Goal: Information Seeking & Learning: Compare options

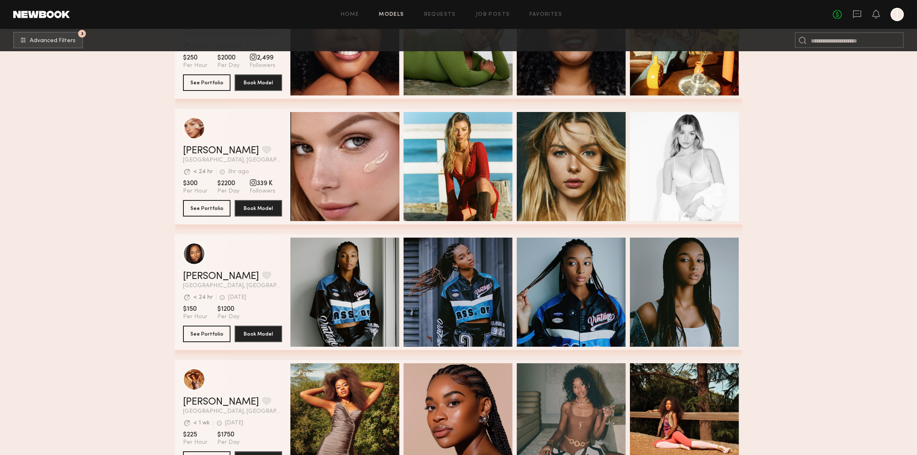
scroll to position [209, 0]
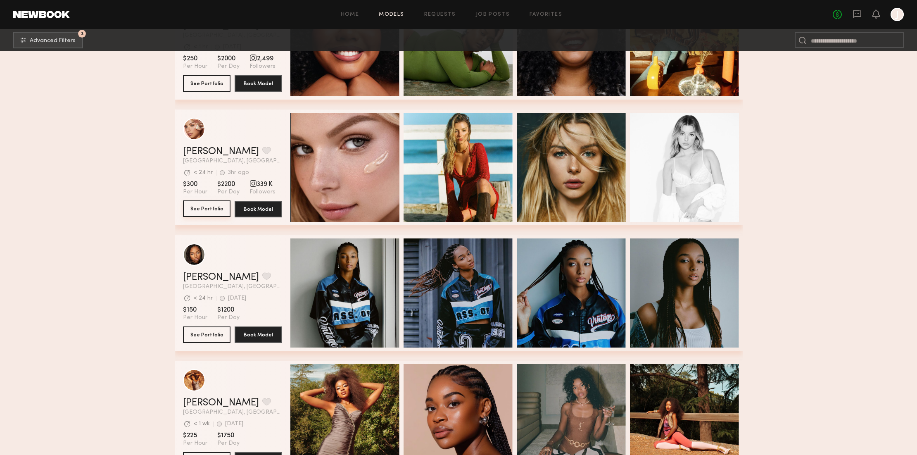
click at [199, 207] on button "See Portfolio" at bounding box center [207, 208] width 48 height 17
click at [214, 209] on button "See Portfolio" at bounding box center [207, 208] width 48 height 17
click at [217, 332] on button "See Portfolio" at bounding box center [207, 334] width 48 height 17
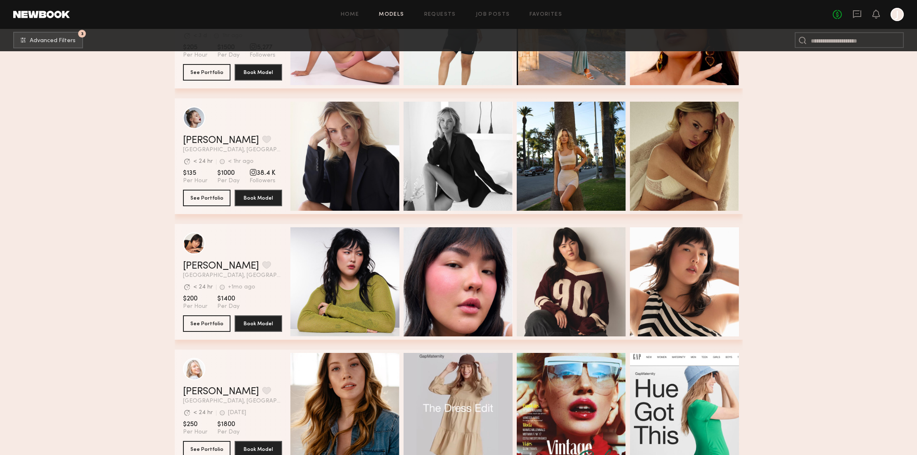
scroll to position [724, 0]
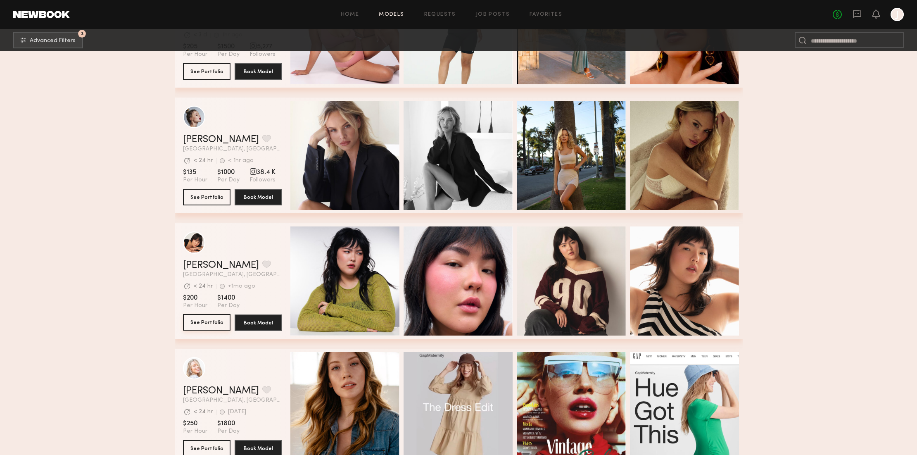
click at [212, 322] on button "See Portfolio" at bounding box center [207, 322] width 48 height 17
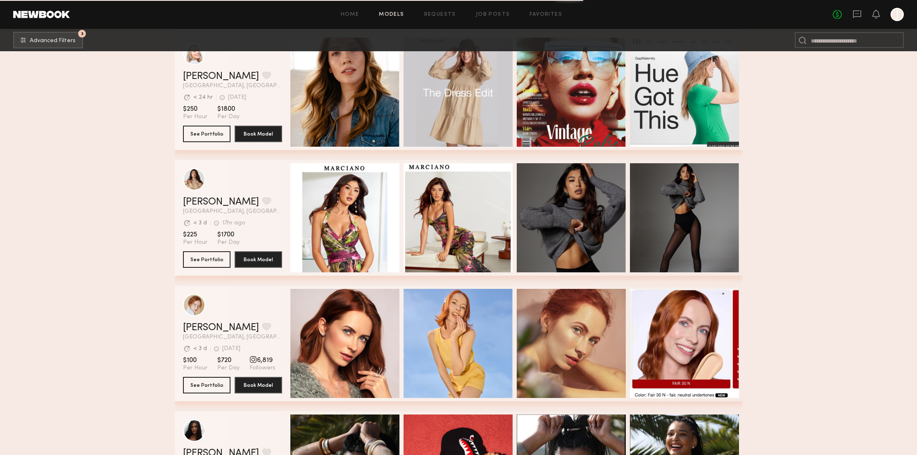
scroll to position [1039, 0]
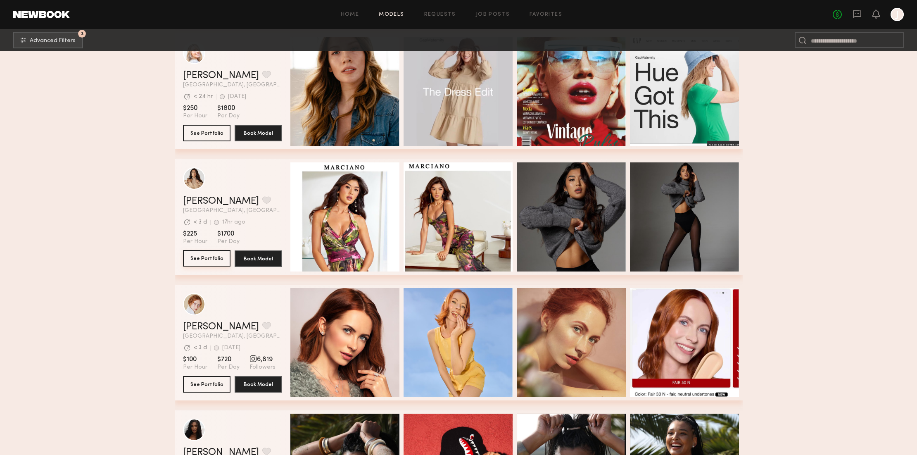
click at [219, 258] on button "See Portfolio" at bounding box center [207, 258] width 48 height 17
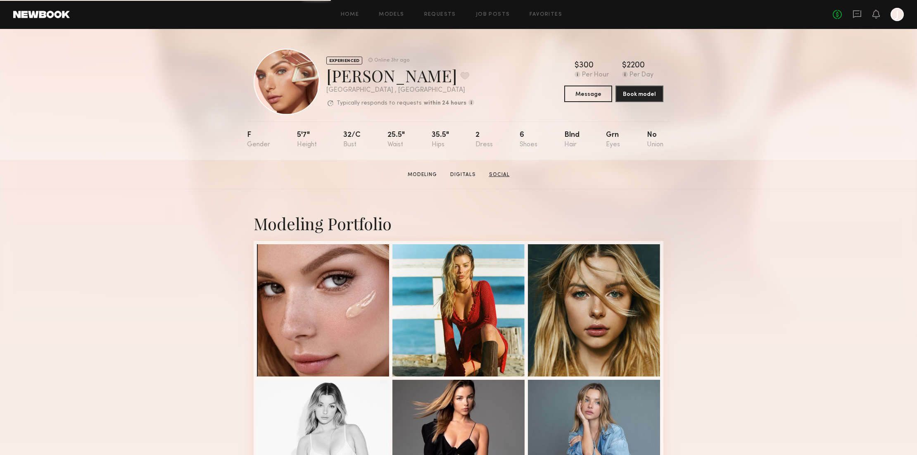
click at [494, 174] on link "Social" at bounding box center [499, 174] width 27 height 7
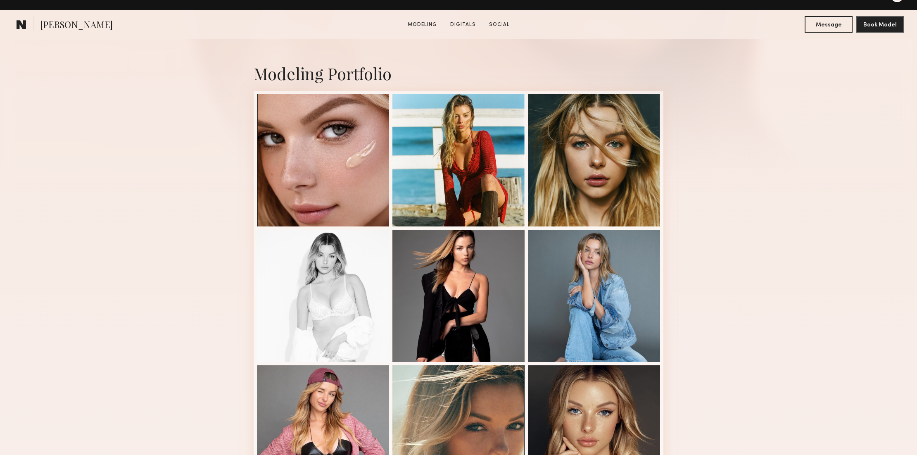
scroll to position [183, 0]
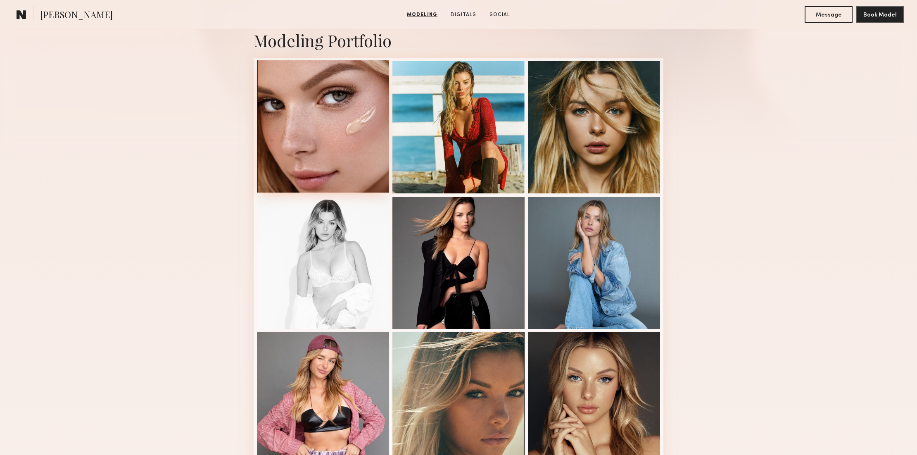
click at [348, 131] on div at bounding box center [323, 126] width 132 height 132
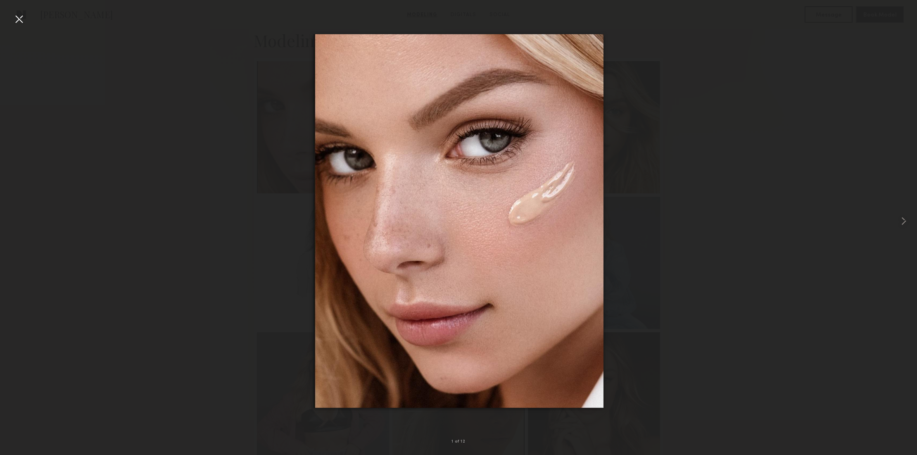
click at [18, 19] on div at bounding box center [18, 18] width 13 height 13
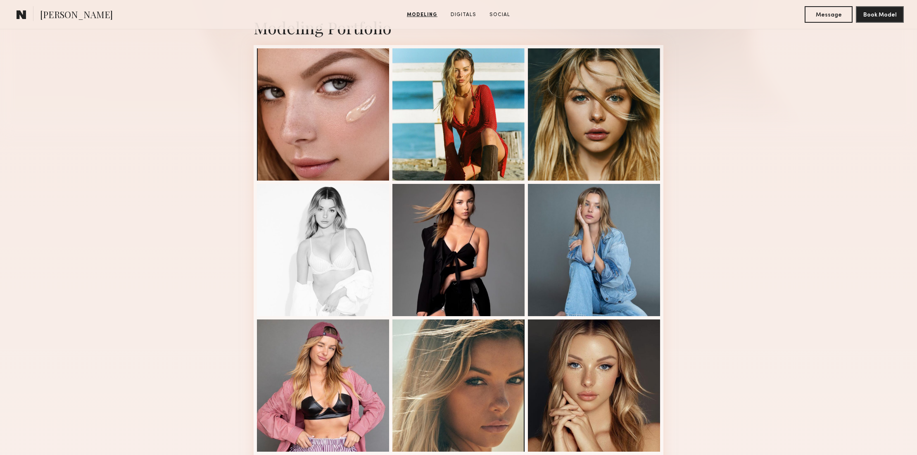
scroll to position [197, 0]
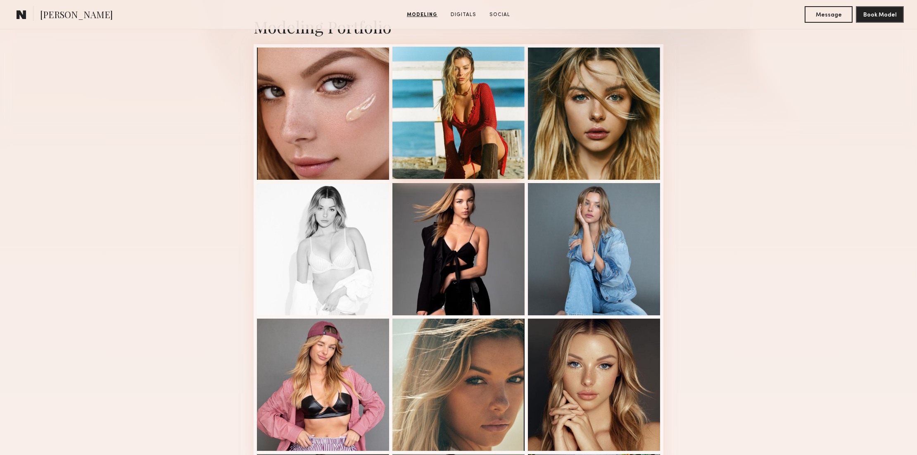
click at [475, 83] on div at bounding box center [459, 113] width 132 height 132
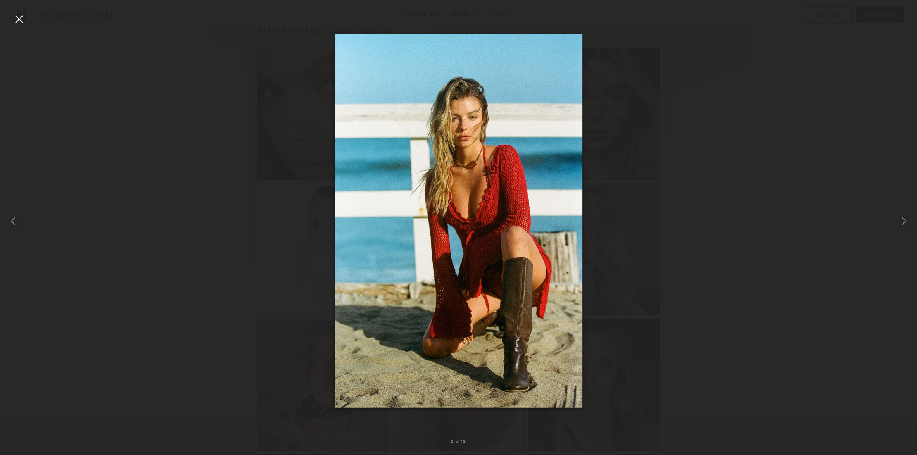
drag, startPoint x: 20, startPoint y: 18, endPoint x: 51, endPoint y: 23, distance: 31.4
click at [20, 18] on div at bounding box center [18, 18] width 13 height 13
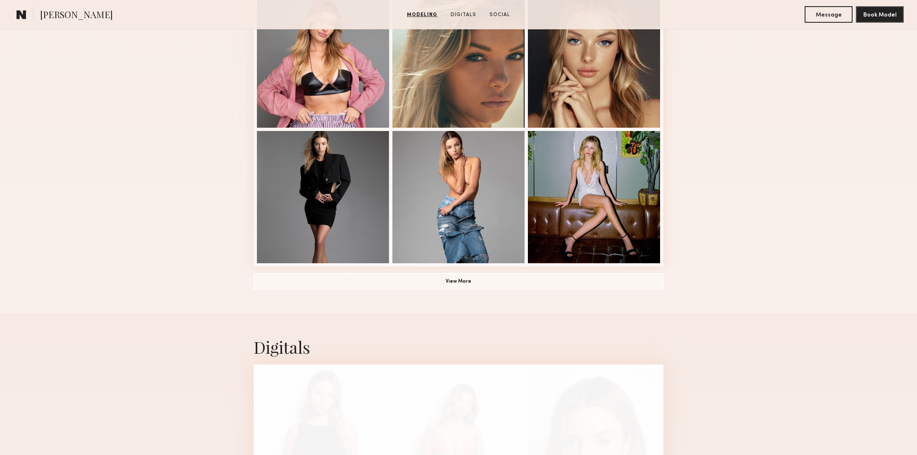
scroll to position [519, 0]
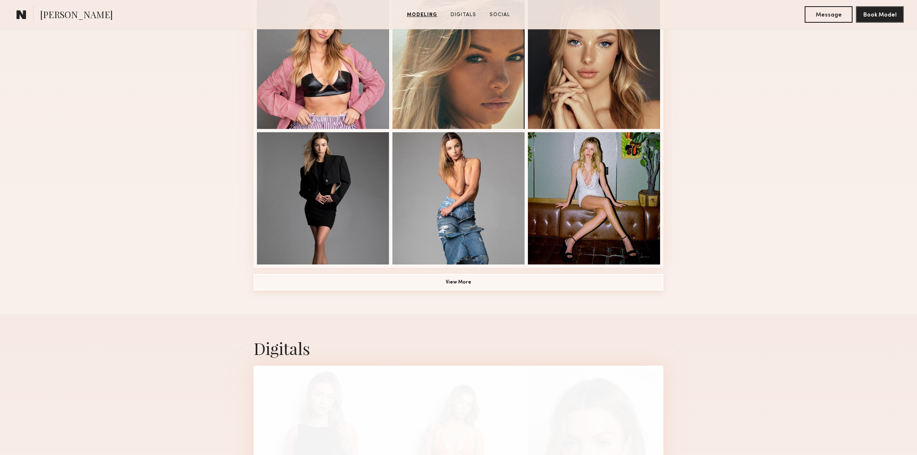
click at [453, 282] on button "View More" at bounding box center [459, 282] width 410 height 17
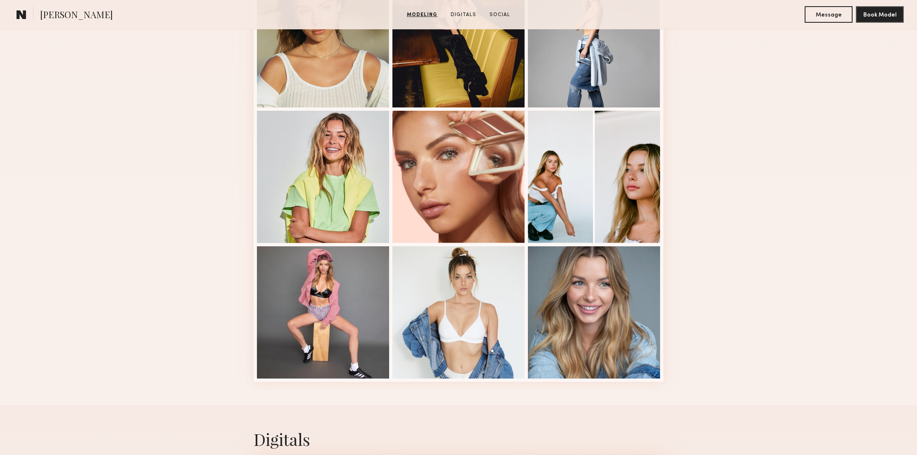
scroll to position [948, 0]
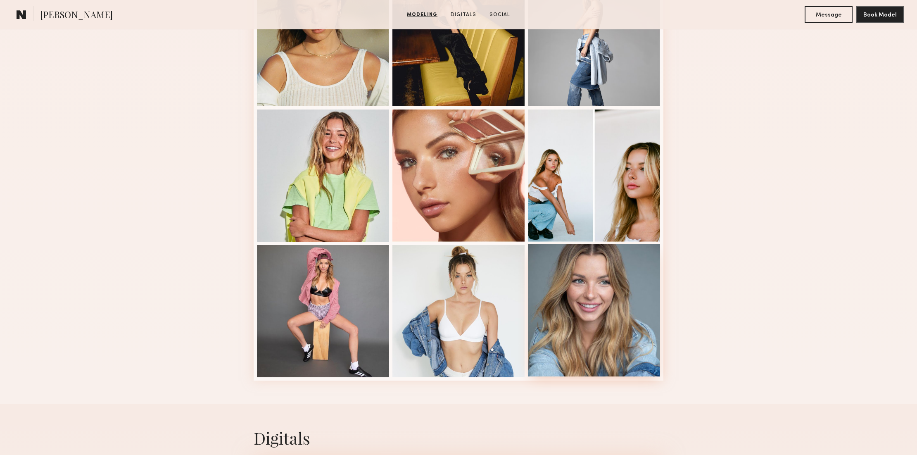
click at [622, 287] on div at bounding box center [594, 310] width 132 height 132
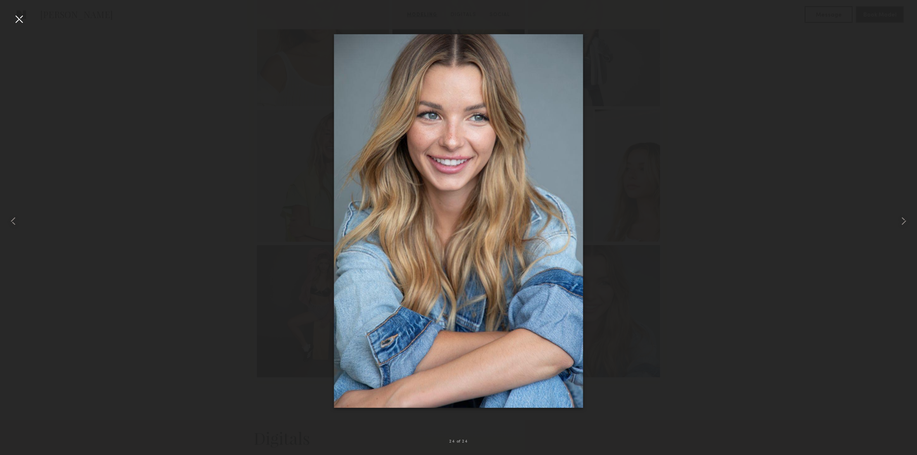
drag, startPoint x: 19, startPoint y: 17, endPoint x: 102, endPoint y: 19, distance: 83.1
click at [19, 17] on div at bounding box center [18, 18] width 13 height 13
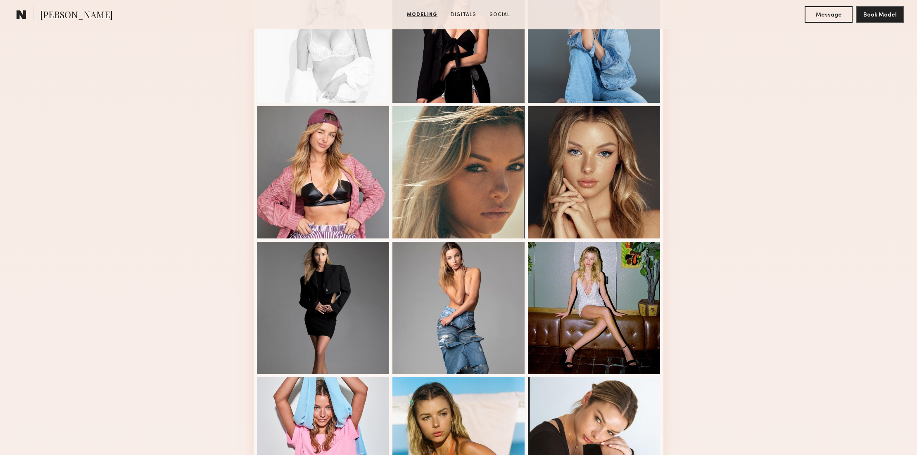
scroll to position [395, 0]
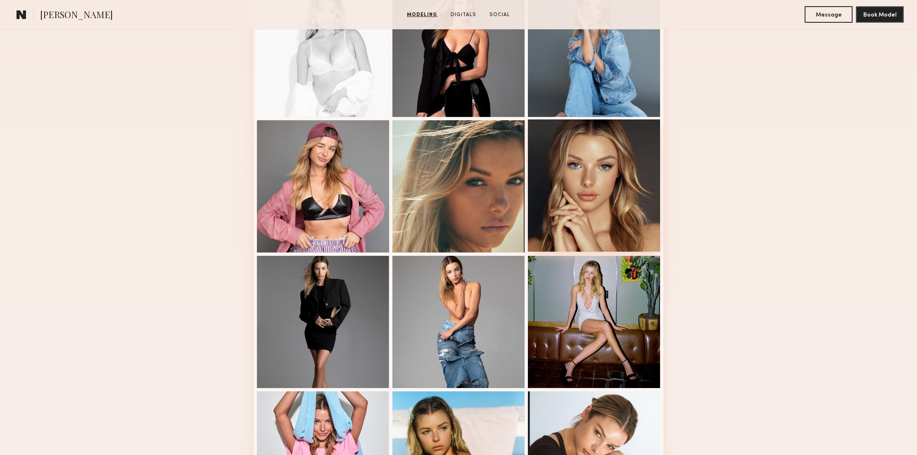
click at [583, 166] on div at bounding box center [594, 185] width 132 height 132
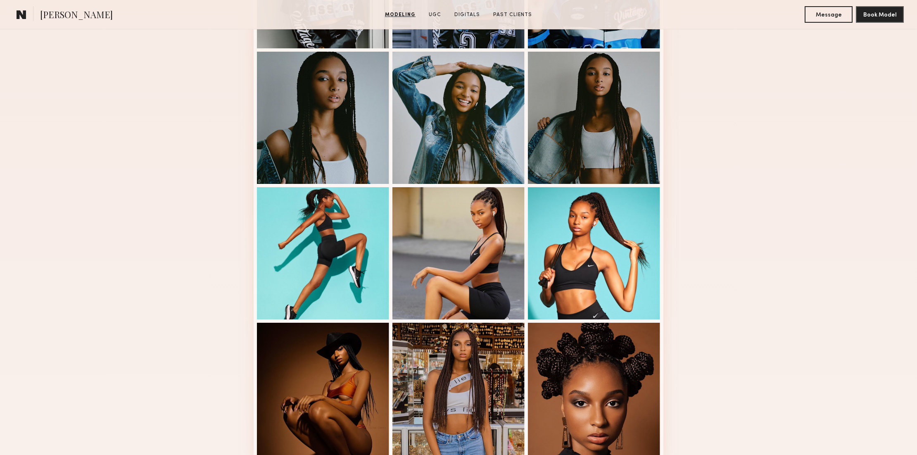
scroll to position [342, 0]
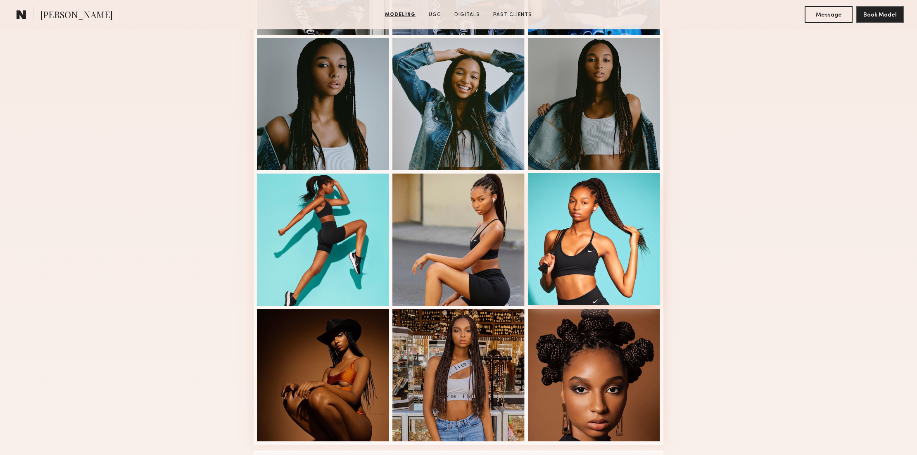
click at [551, 213] on div at bounding box center [594, 239] width 132 height 132
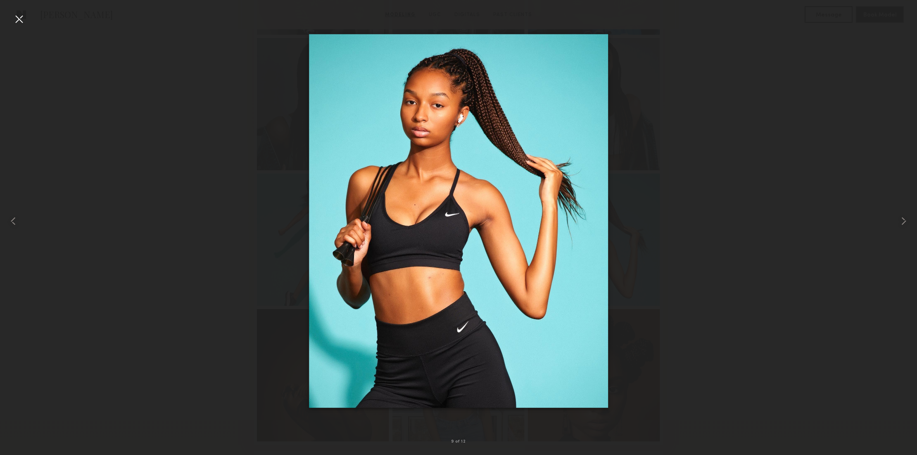
click at [14, 20] on div at bounding box center [18, 18] width 13 height 13
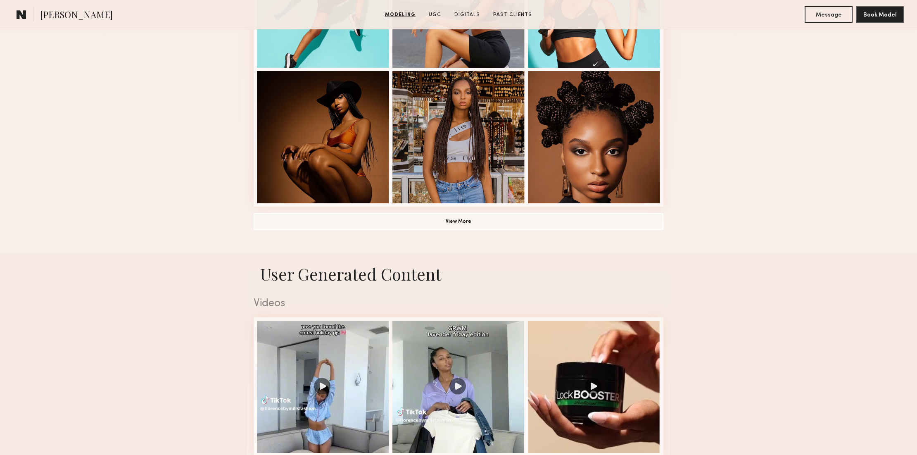
scroll to position [562, 0]
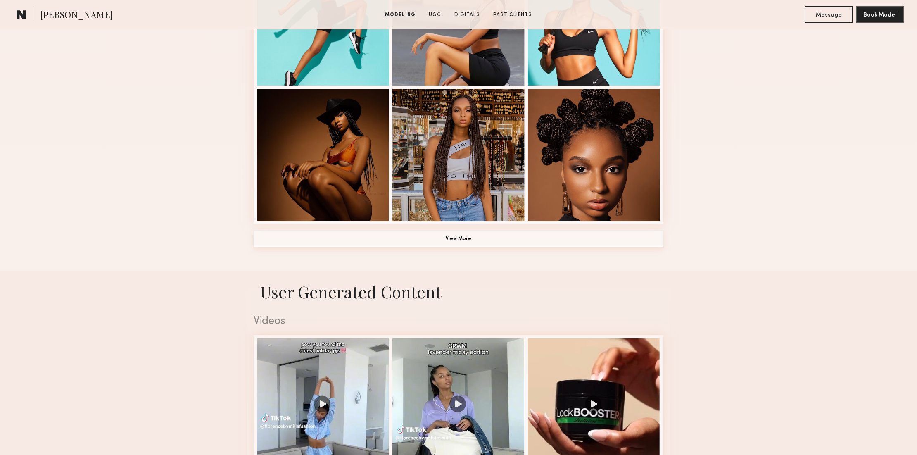
drag, startPoint x: 455, startPoint y: 237, endPoint x: 462, endPoint y: 236, distance: 7.1
click at [456, 236] on button "View More" at bounding box center [459, 239] width 410 height 17
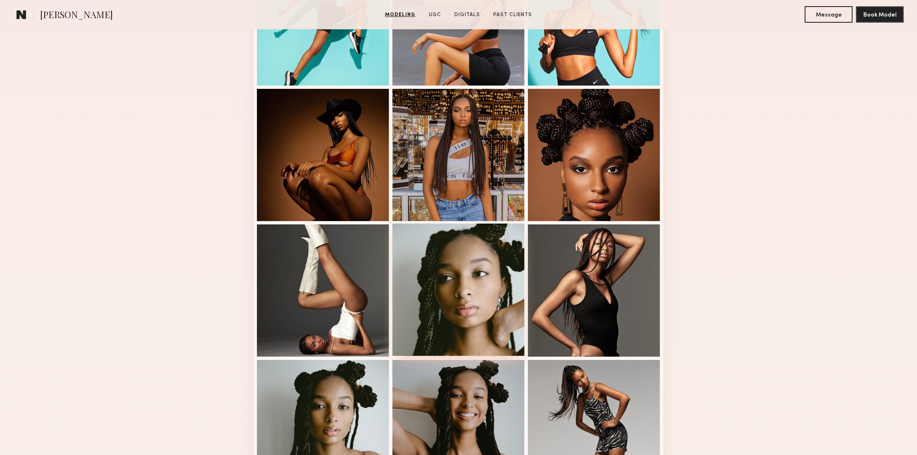
click at [476, 281] on div at bounding box center [459, 290] width 132 height 132
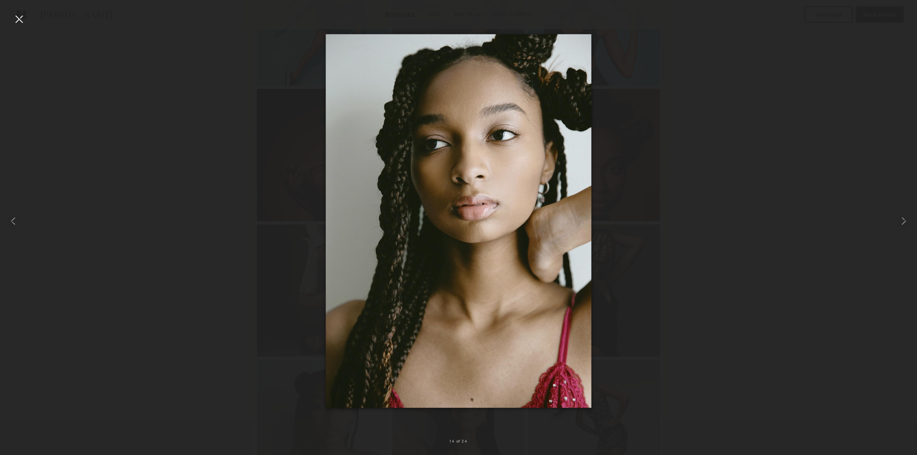
click at [17, 17] on div at bounding box center [18, 18] width 13 height 13
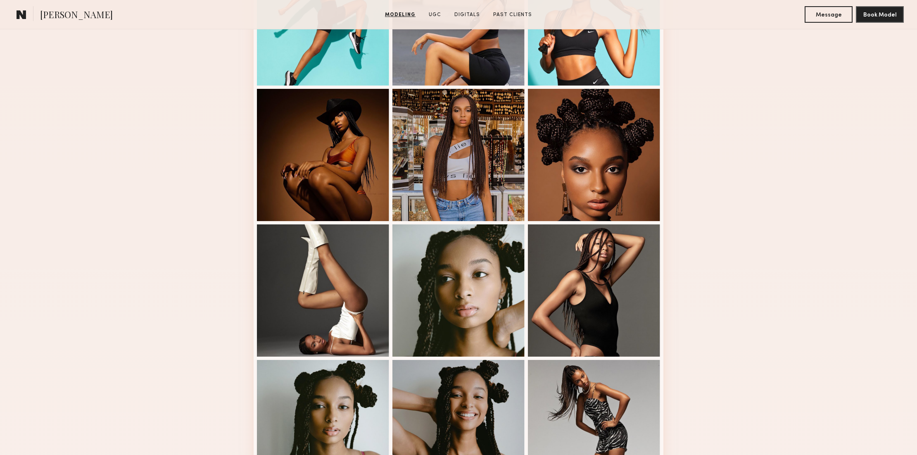
click at [753, 250] on div "Modeling Portfolio" at bounding box center [458, 208] width 917 height 1163
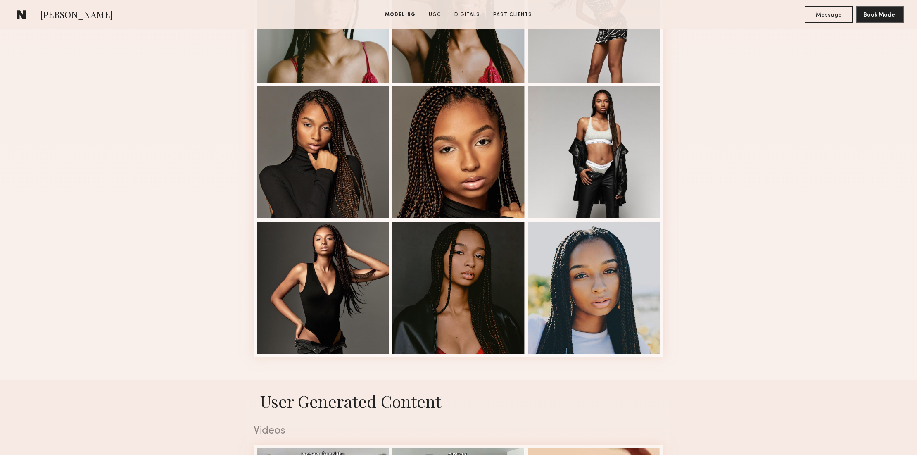
scroll to position [973, 0]
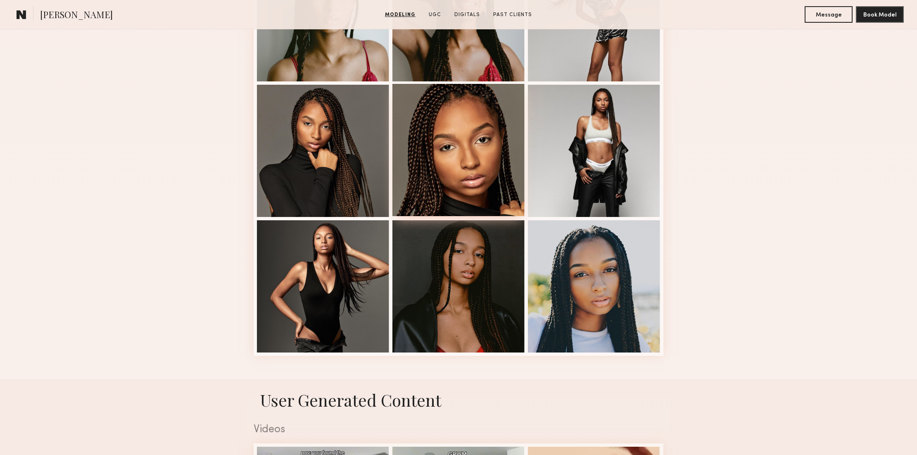
click at [439, 131] on div at bounding box center [459, 150] width 132 height 132
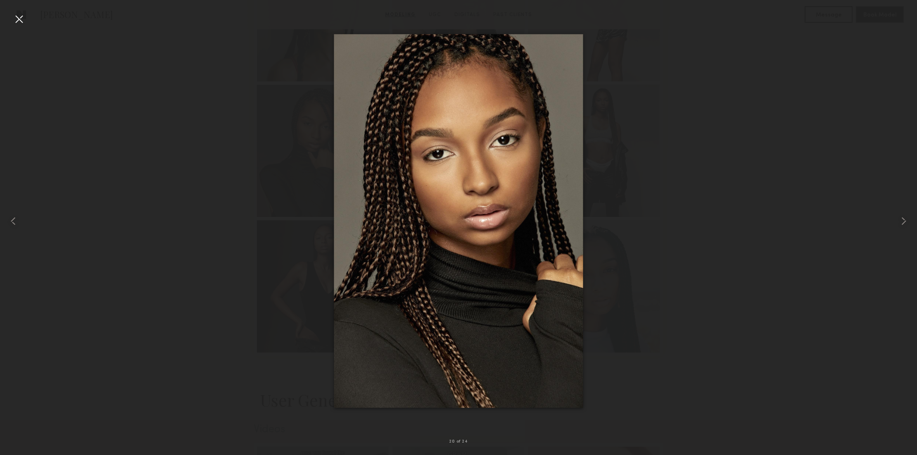
drag, startPoint x: 795, startPoint y: 138, endPoint x: 813, endPoint y: 142, distance: 17.8
click at [795, 138] on div at bounding box center [458, 220] width 917 height 415
click at [17, 18] on div at bounding box center [18, 18] width 13 height 13
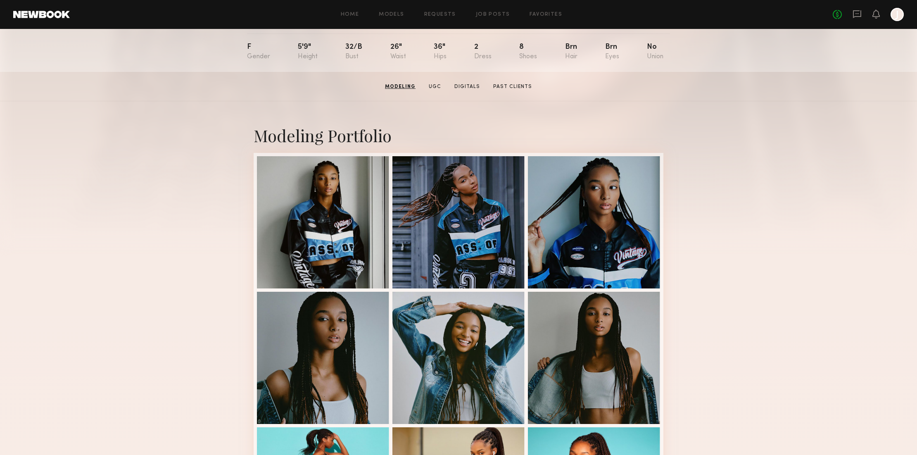
scroll to position [77, 0]
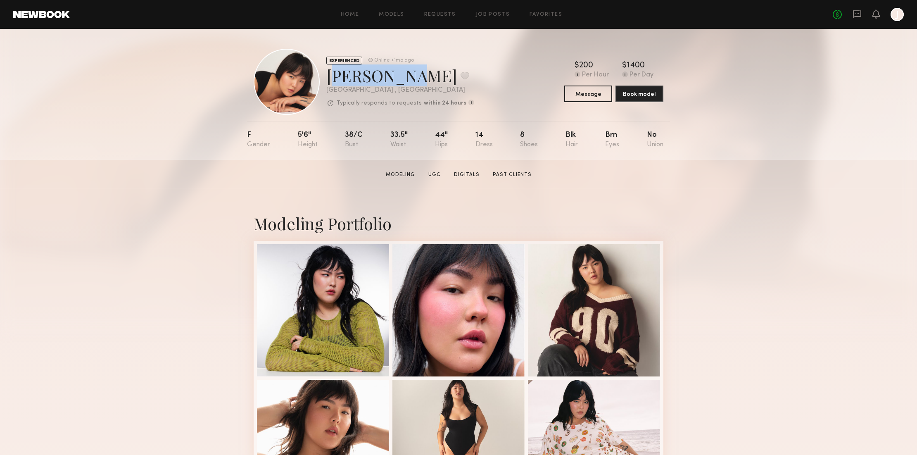
drag, startPoint x: 396, startPoint y: 79, endPoint x: 331, endPoint y: 81, distance: 64.5
click at [330, 80] on div "Annika S. Favorite" at bounding box center [400, 75] width 148 height 22
copy div "[PERSON_NAME]"
click at [473, 304] on div at bounding box center [459, 309] width 132 height 132
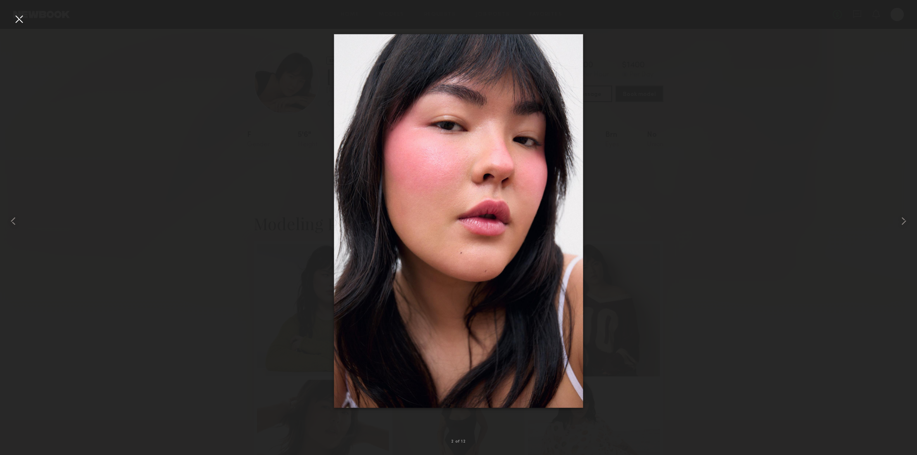
click at [20, 19] on div at bounding box center [18, 18] width 13 height 13
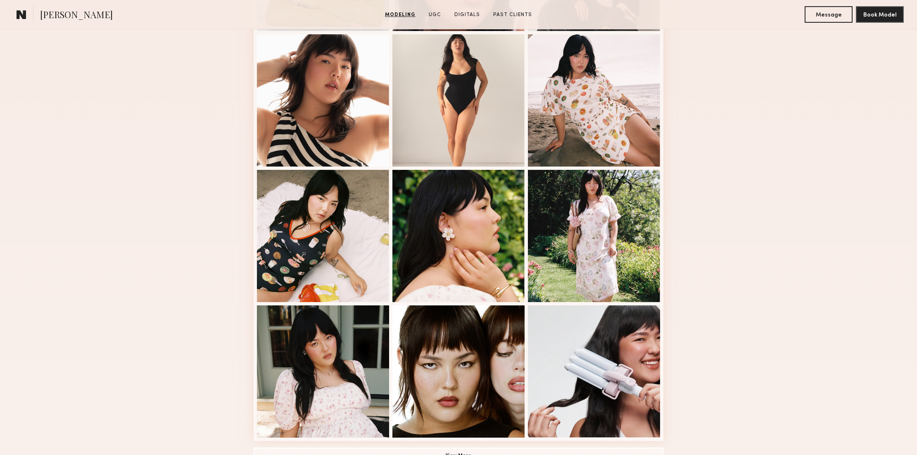
scroll to position [350, 0]
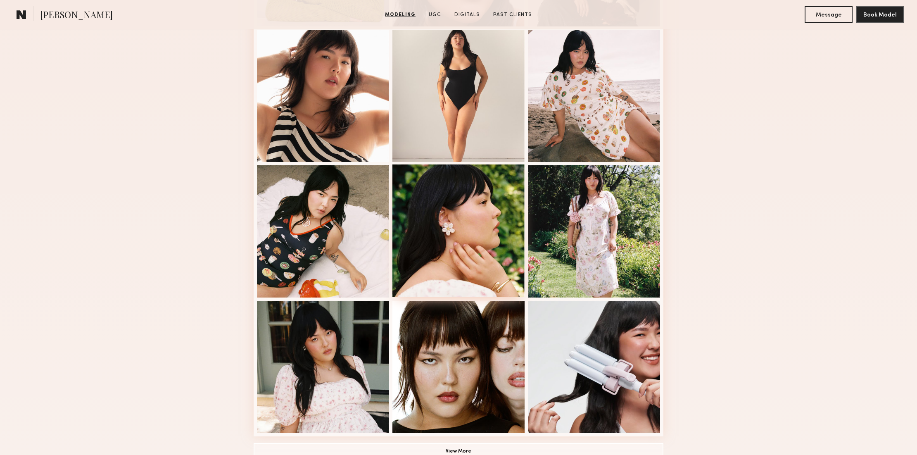
click at [476, 196] on div at bounding box center [459, 230] width 132 height 132
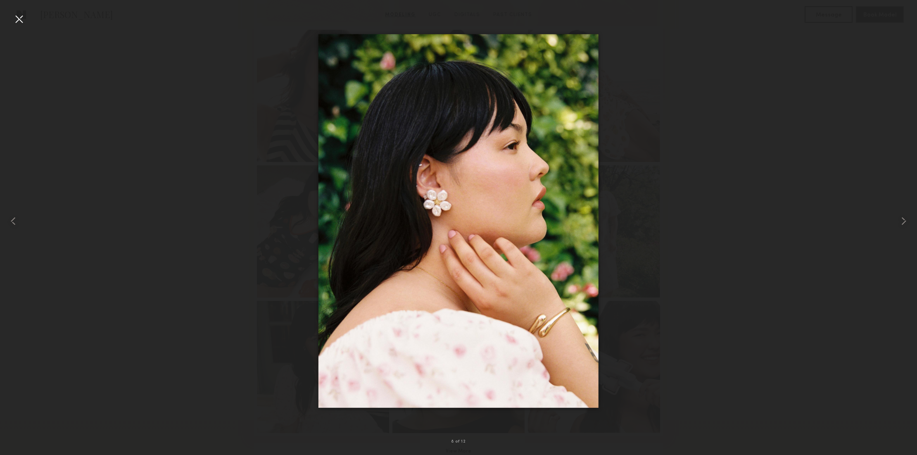
click at [19, 17] on div at bounding box center [18, 18] width 13 height 13
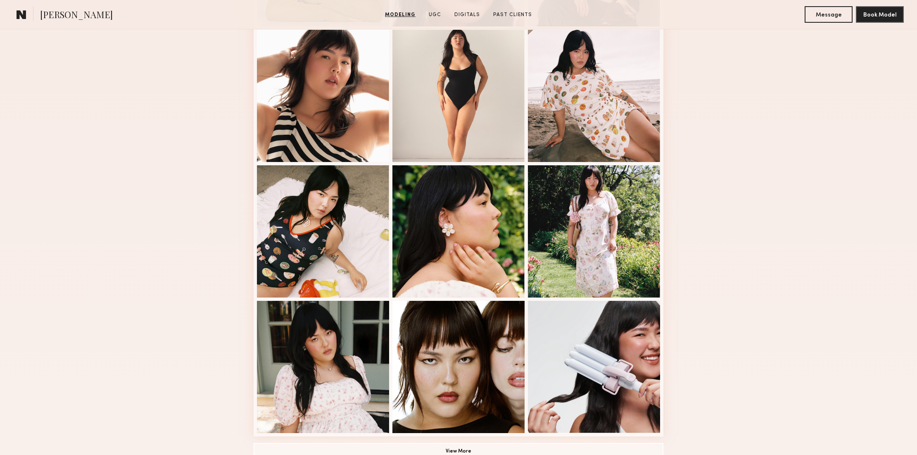
click at [836, 254] on div "Modeling Portfolio View More" at bounding box center [458, 160] width 917 height 643
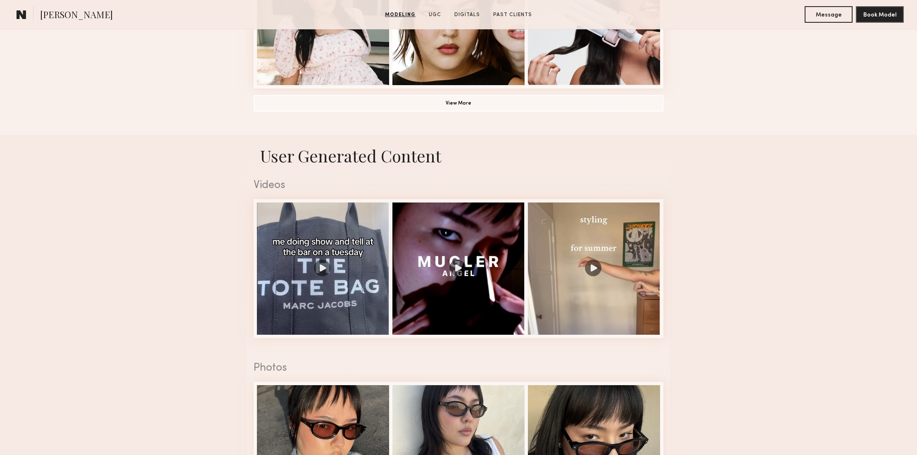
scroll to position [694, 0]
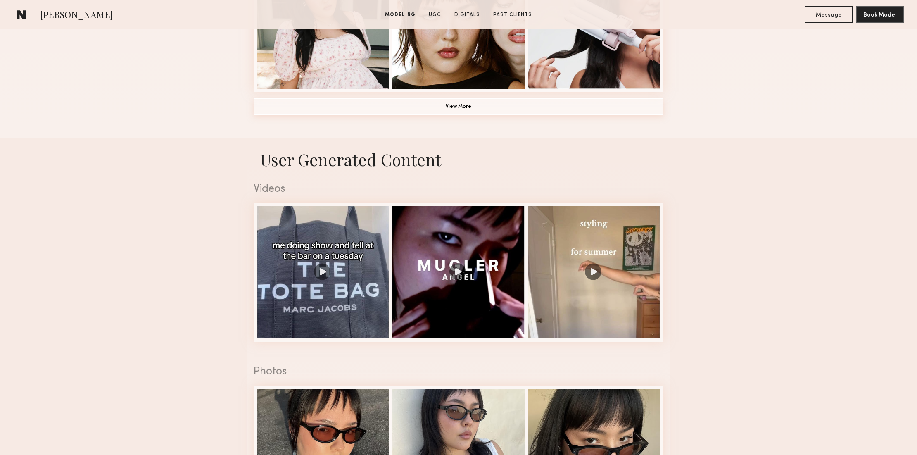
click at [447, 107] on button "View More" at bounding box center [459, 106] width 410 height 17
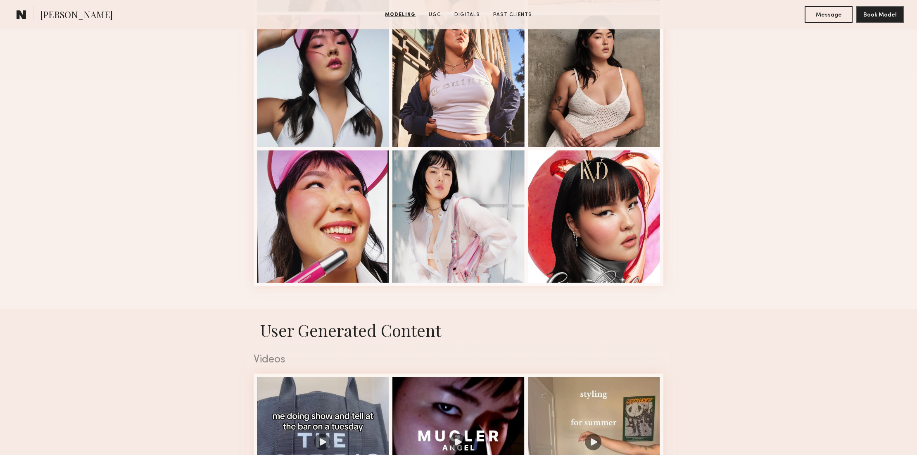
scroll to position [1014, 0]
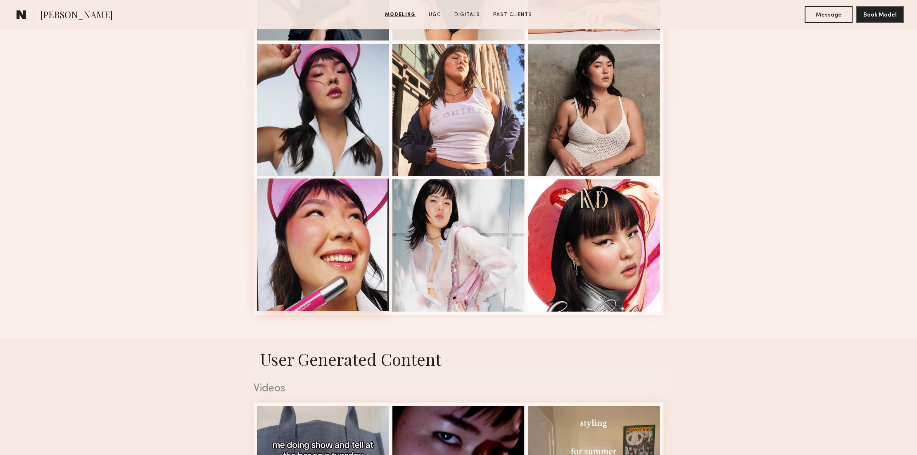
click at [350, 214] on div at bounding box center [323, 245] width 132 height 132
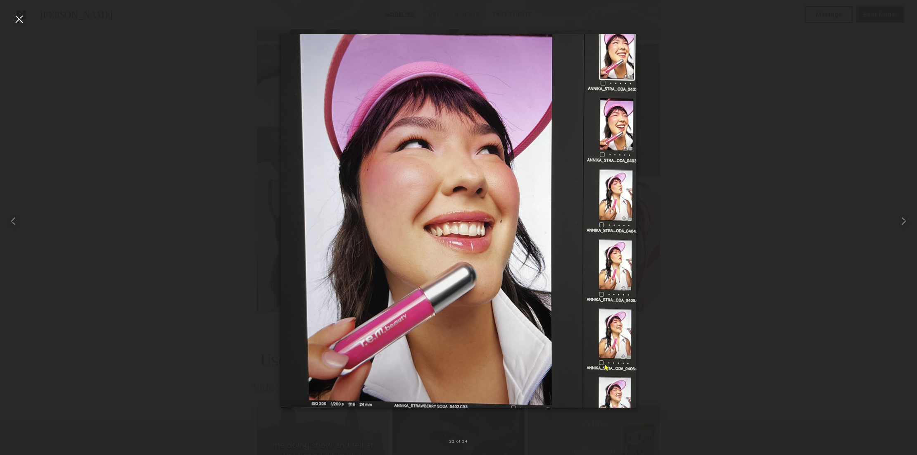
click at [19, 18] on div at bounding box center [18, 18] width 13 height 13
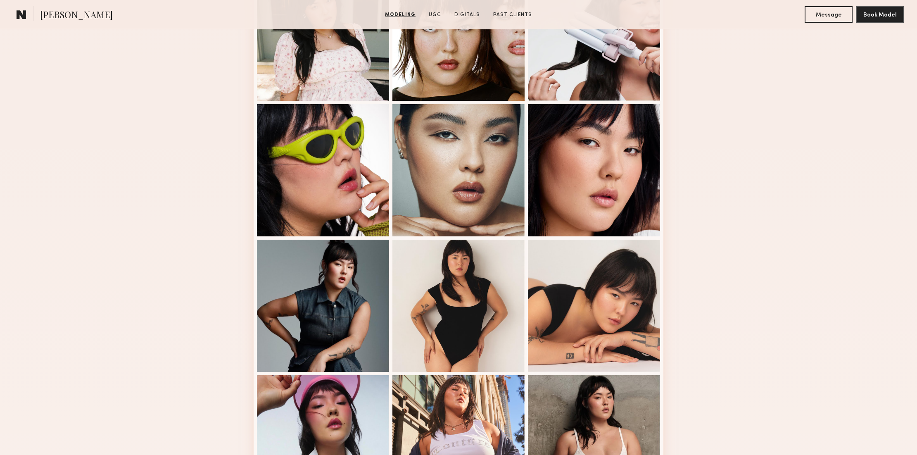
scroll to position [631, 0]
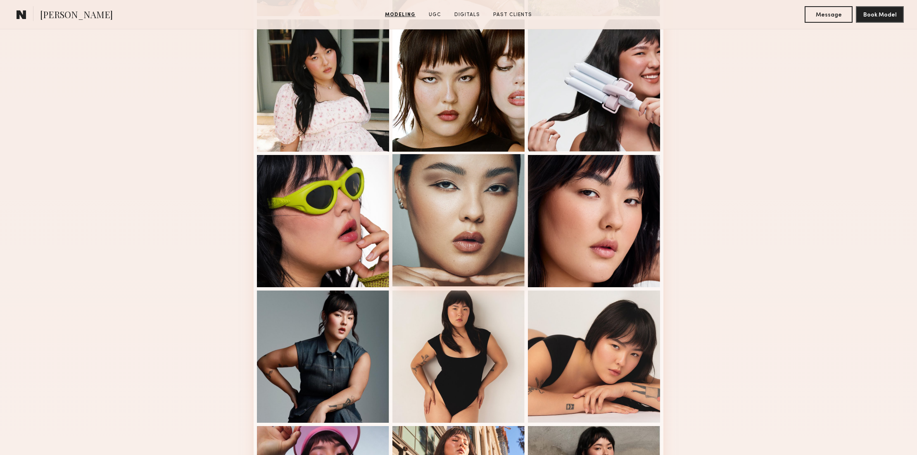
click at [473, 191] on div at bounding box center [459, 220] width 132 height 132
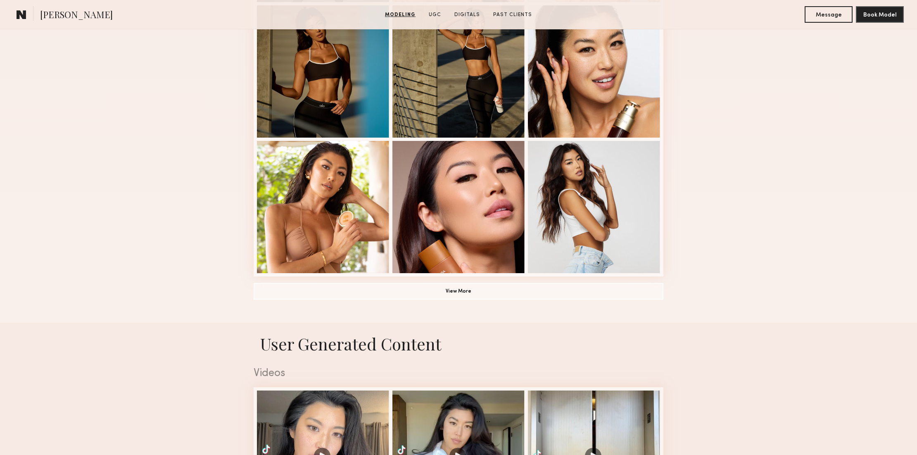
scroll to position [511, 0]
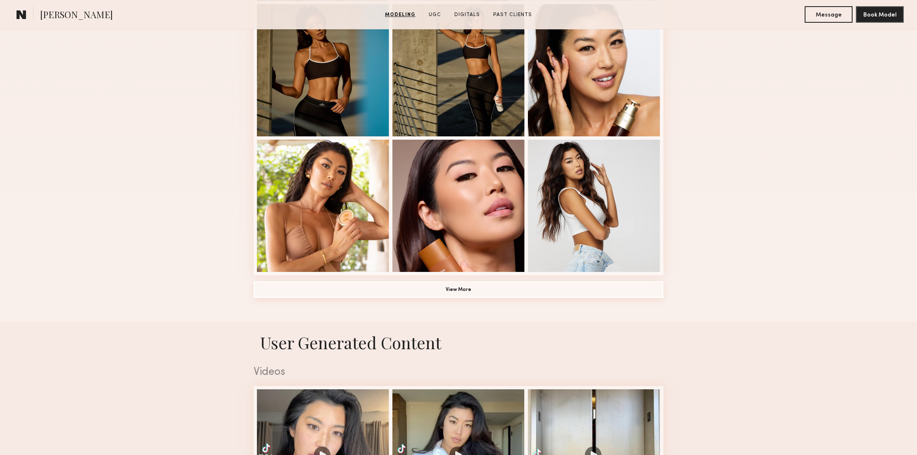
click at [539, 289] on button "View More" at bounding box center [459, 289] width 410 height 17
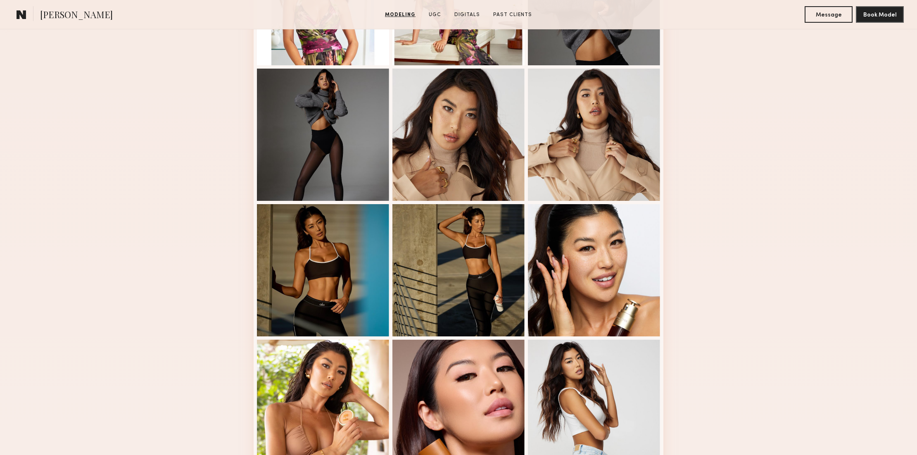
scroll to position [312, 0]
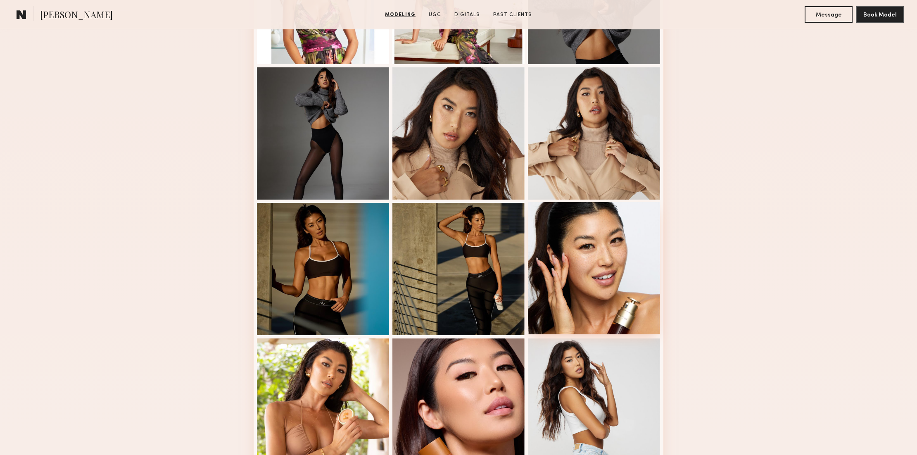
click at [596, 225] on div at bounding box center [594, 268] width 132 height 132
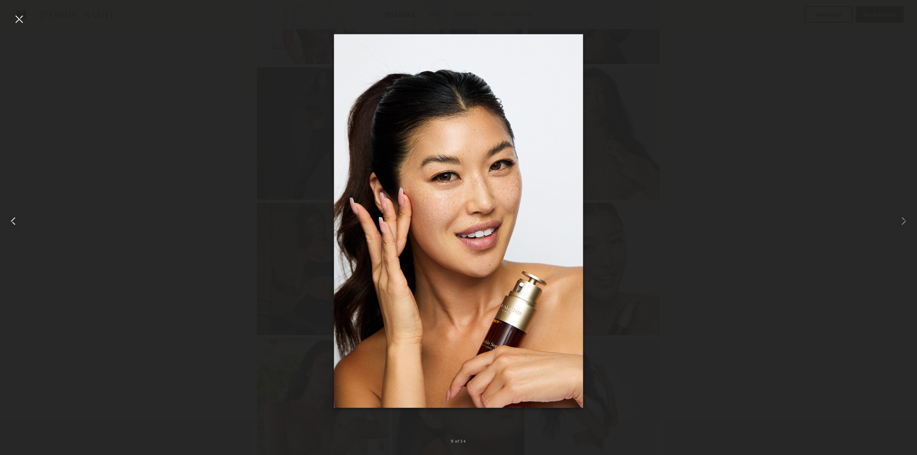
click at [19, 18] on div at bounding box center [18, 18] width 13 height 13
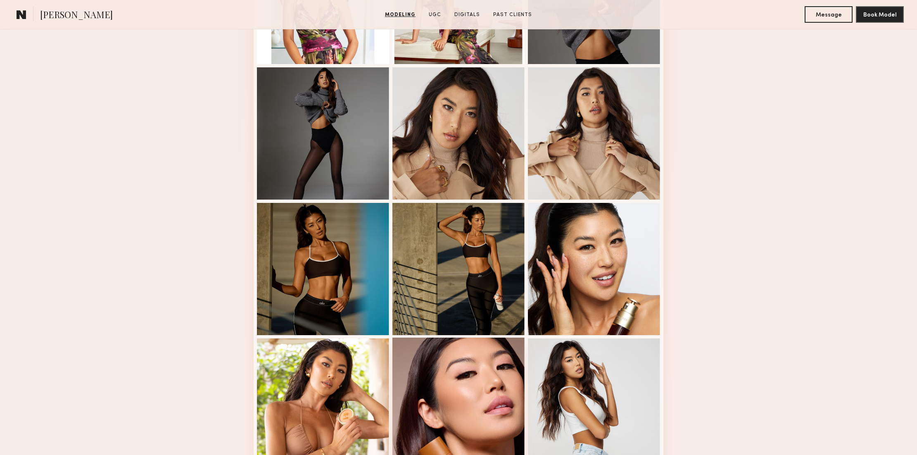
click at [479, 384] on div at bounding box center [459, 404] width 132 height 132
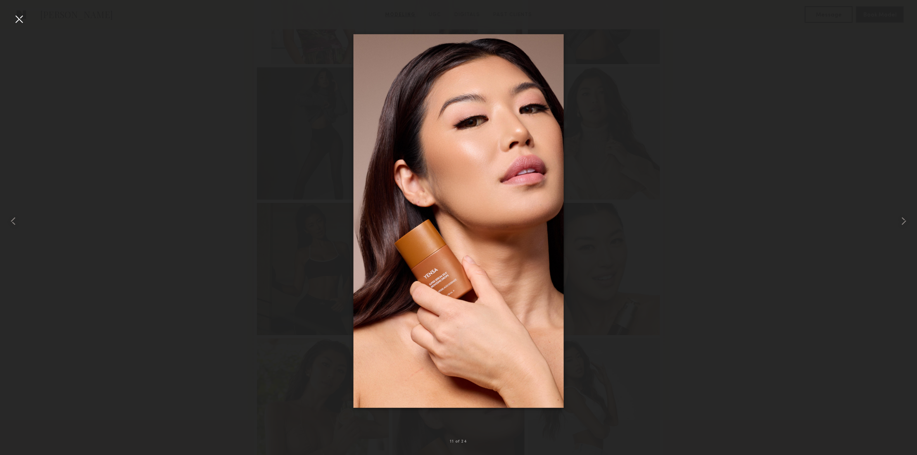
click at [17, 18] on div at bounding box center [18, 18] width 13 height 13
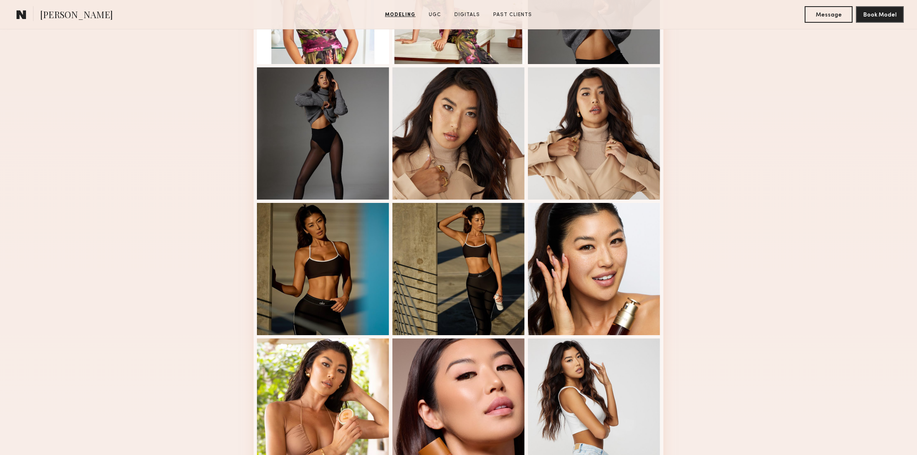
click at [892, 237] on div "Modeling Portfolio" at bounding box center [458, 458] width 917 height 1163
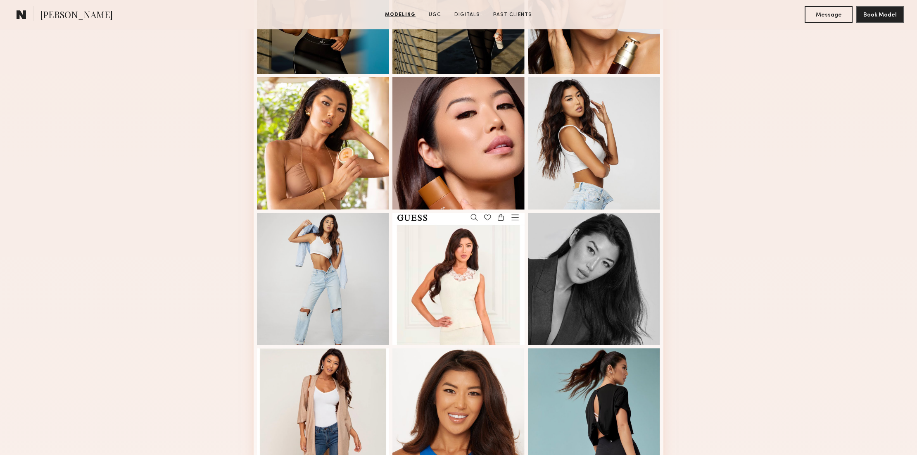
scroll to position [568, 0]
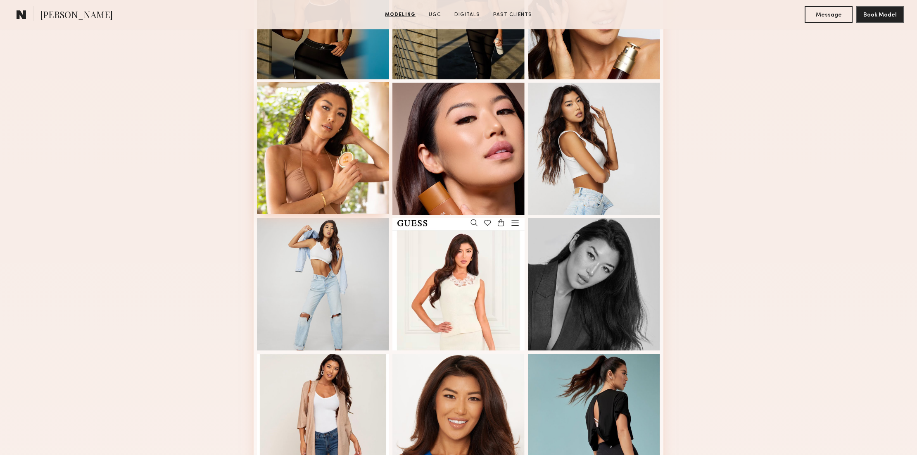
click at [336, 108] on div at bounding box center [323, 148] width 132 height 132
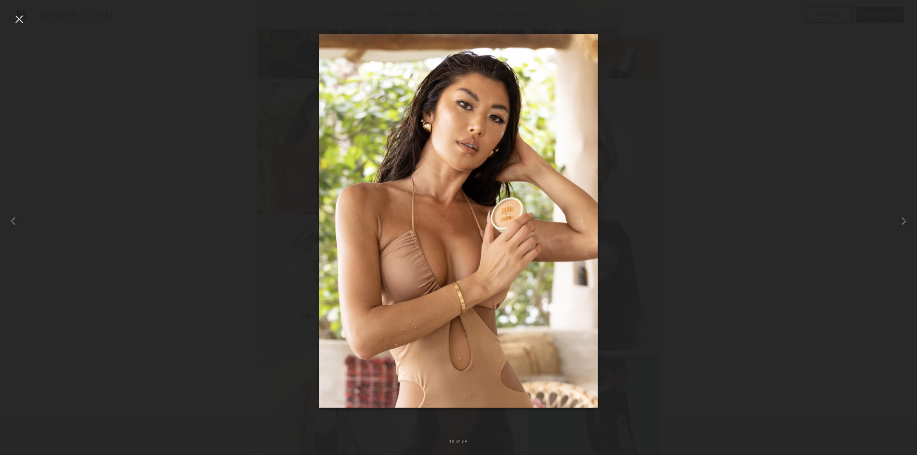
click at [20, 18] on div at bounding box center [18, 18] width 13 height 13
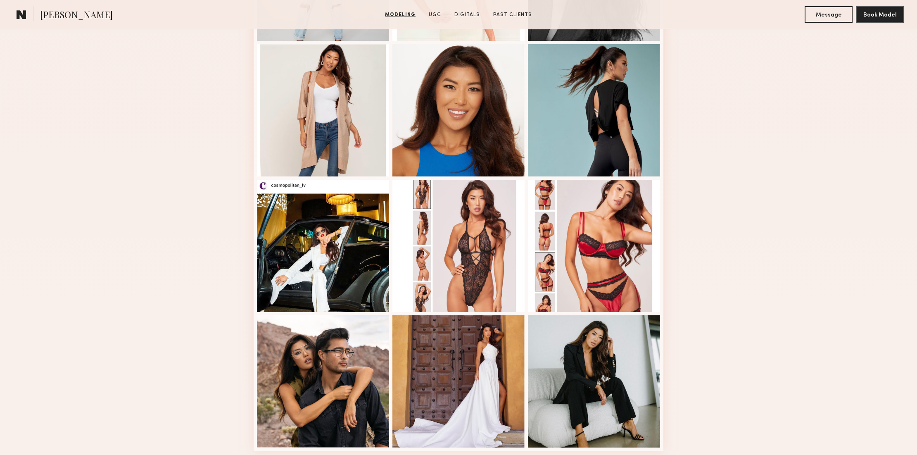
scroll to position [887, 0]
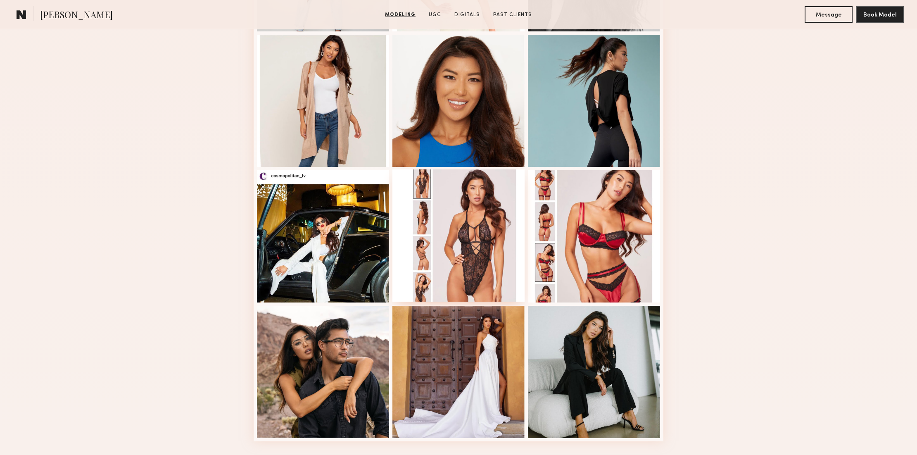
click at [457, 229] on div at bounding box center [459, 235] width 132 height 132
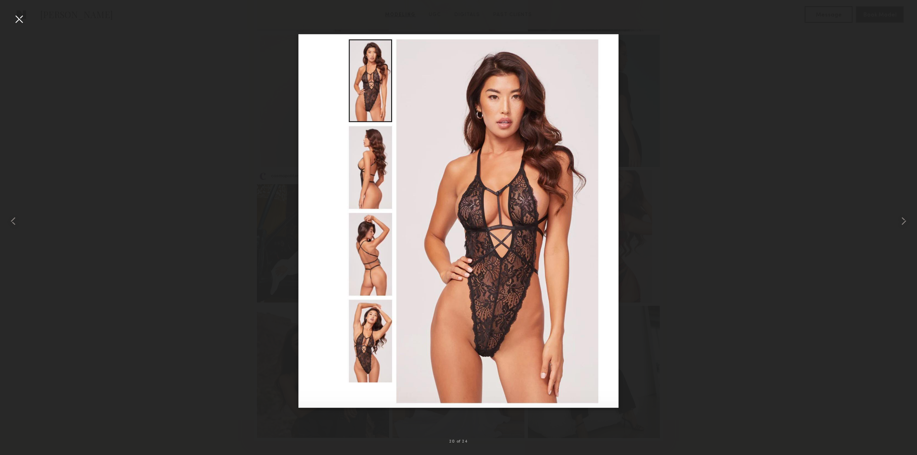
click at [16, 18] on div at bounding box center [18, 18] width 13 height 13
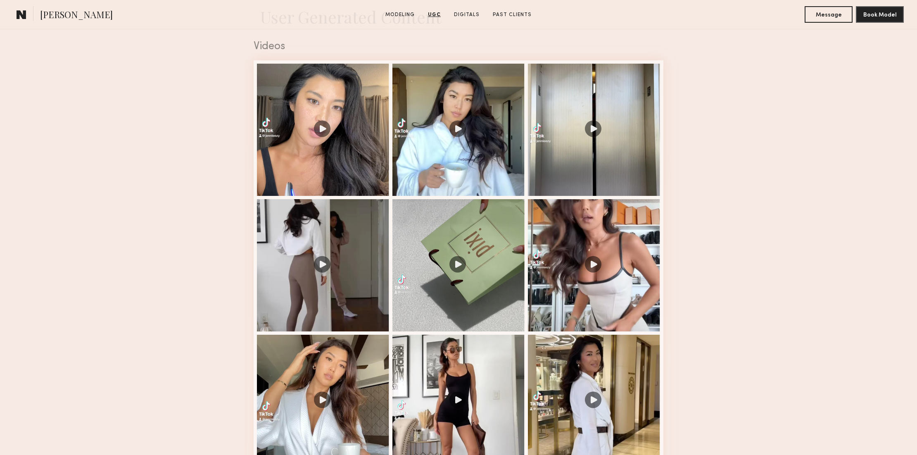
scroll to position [1357, 0]
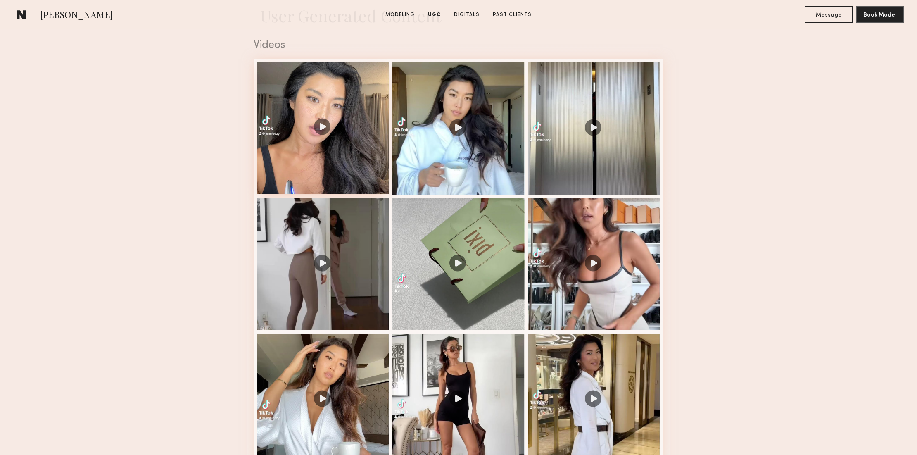
click at [322, 156] on div at bounding box center [323, 128] width 132 height 132
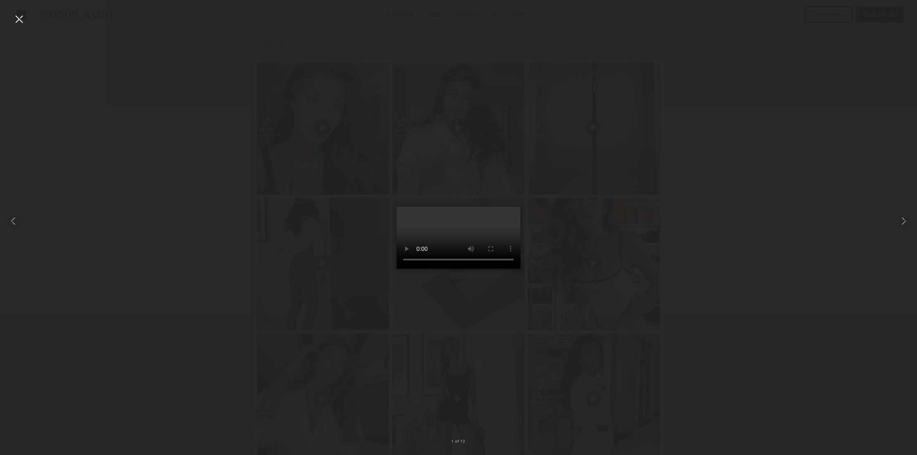
click at [145, 126] on div at bounding box center [458, 220] width 917 height 415
click at [17, 19] on div at bounding box center [18, 18] width 13 height 13
